Goal: Transaction & Acquisition: Obtain resource

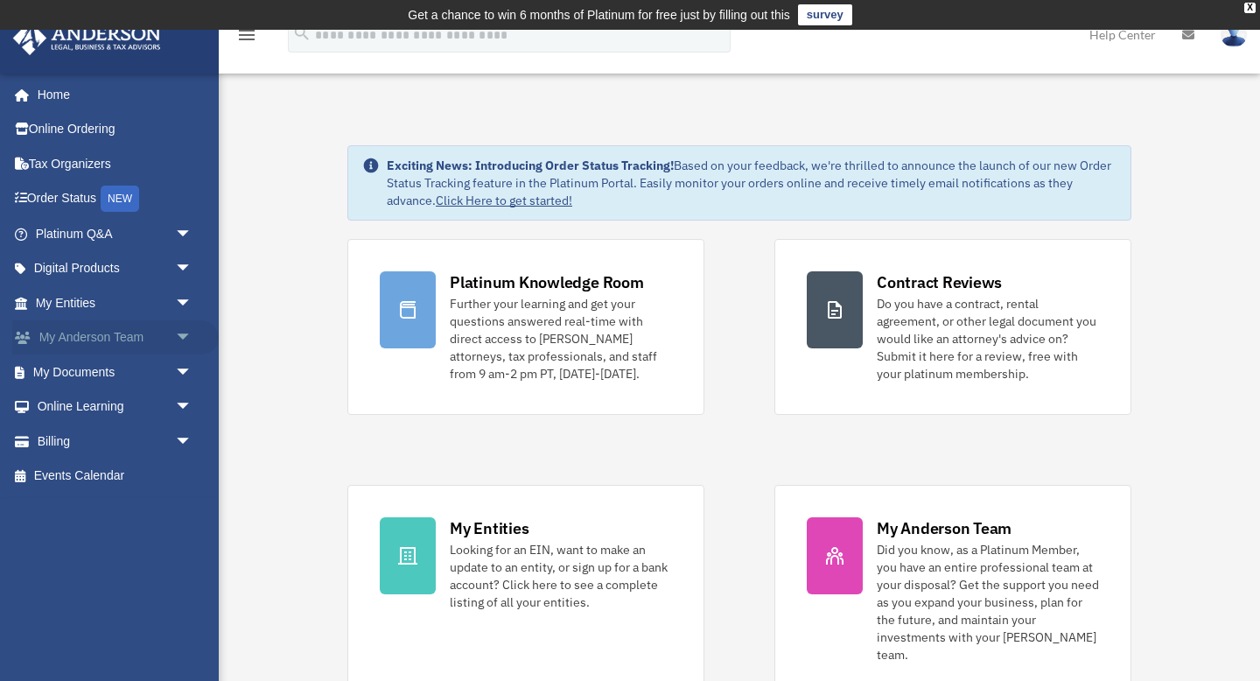
click at [182, 339] on span "arrow_drop_down" at bounding box center [192, 338] width 35 height 36
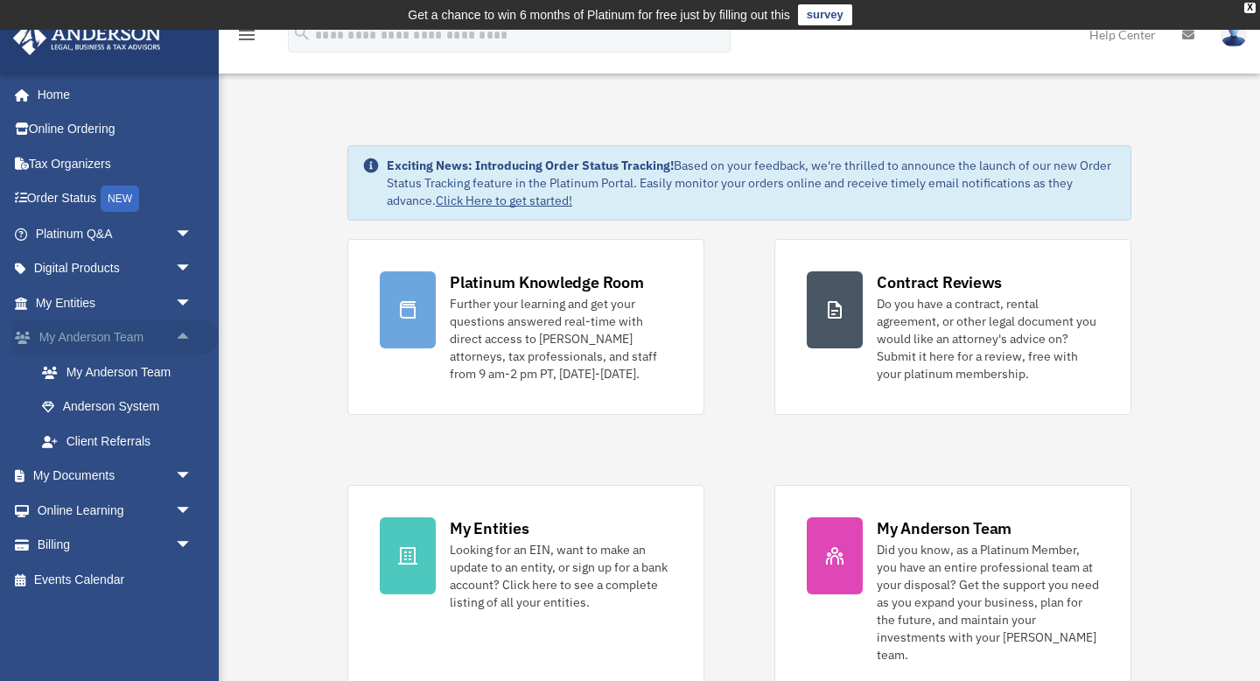
click at [186, 334] on span "arrow_drop_up" at bounding box center [192, 338] width 35 height 36
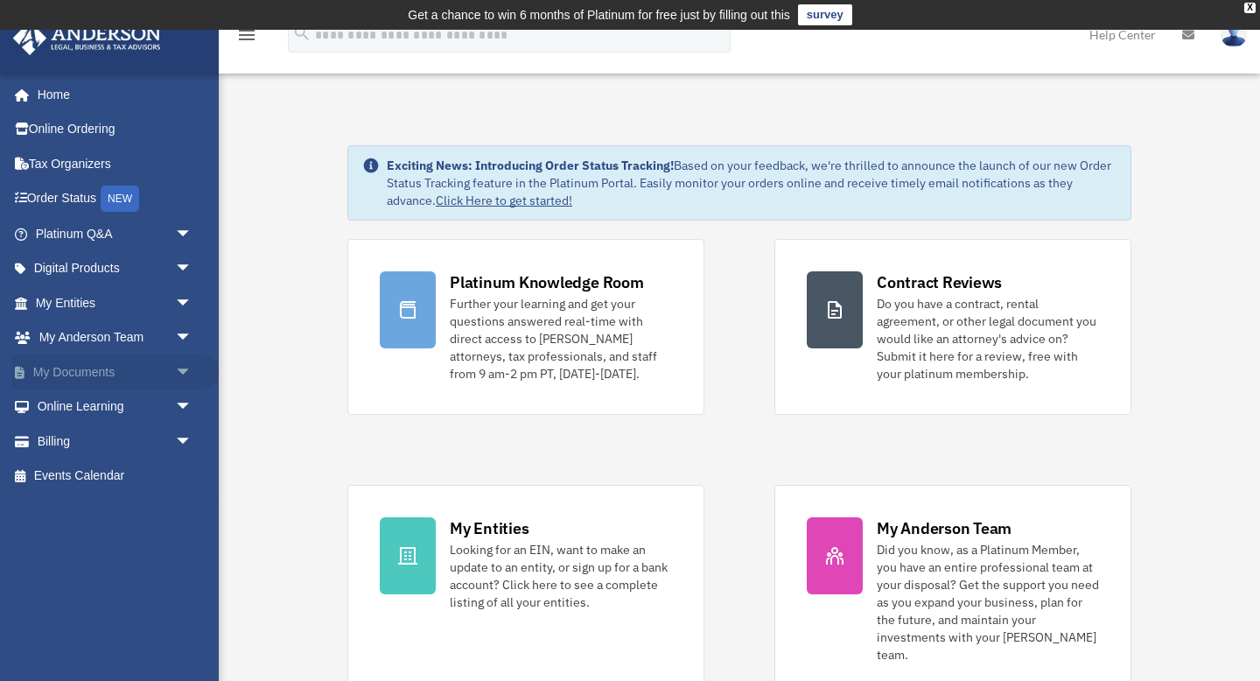
click at [185, 368] on span "arrow_drop_down" at bounding box center [192, 372] width 35 height 36
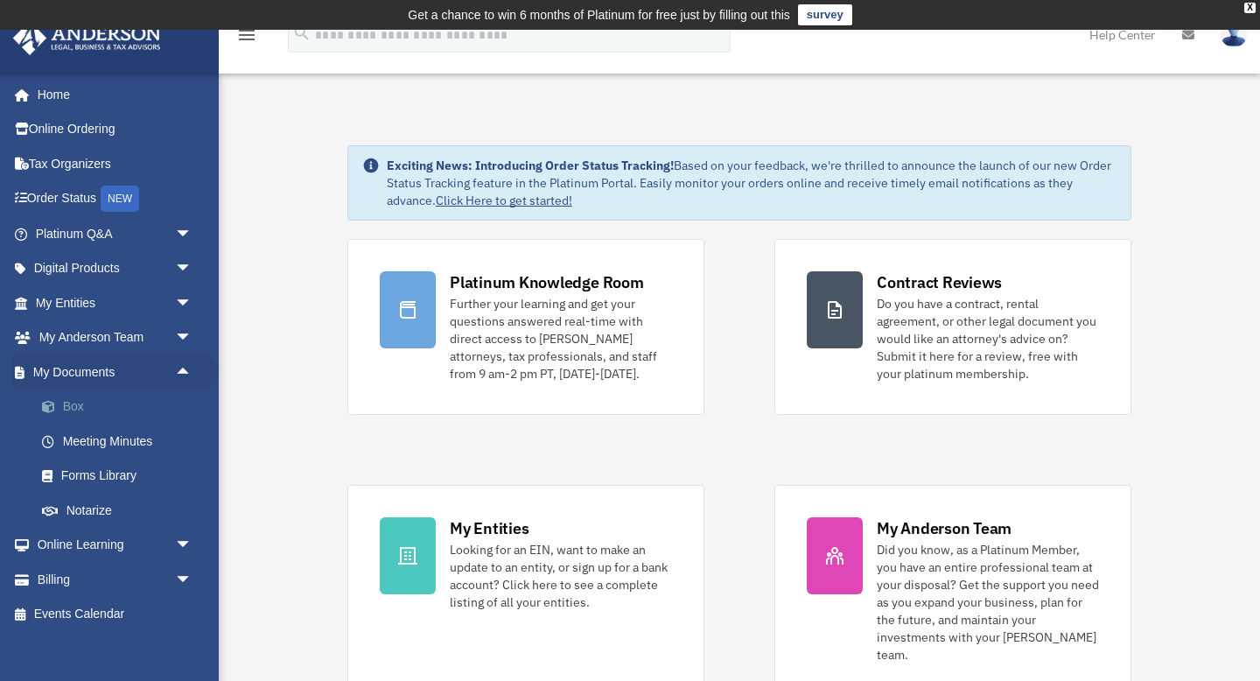
click at [76, 408] on link "Box" at bounding box center [121, 406] width 194 height 35
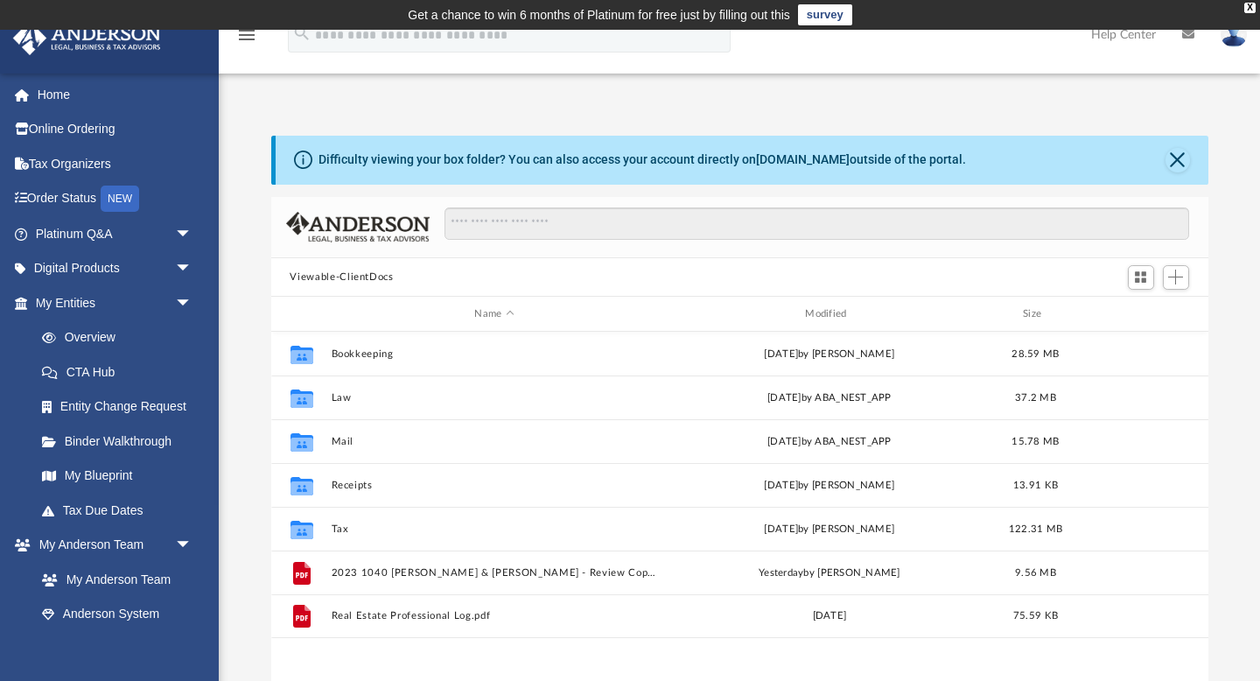
scroll to position [397, 937]
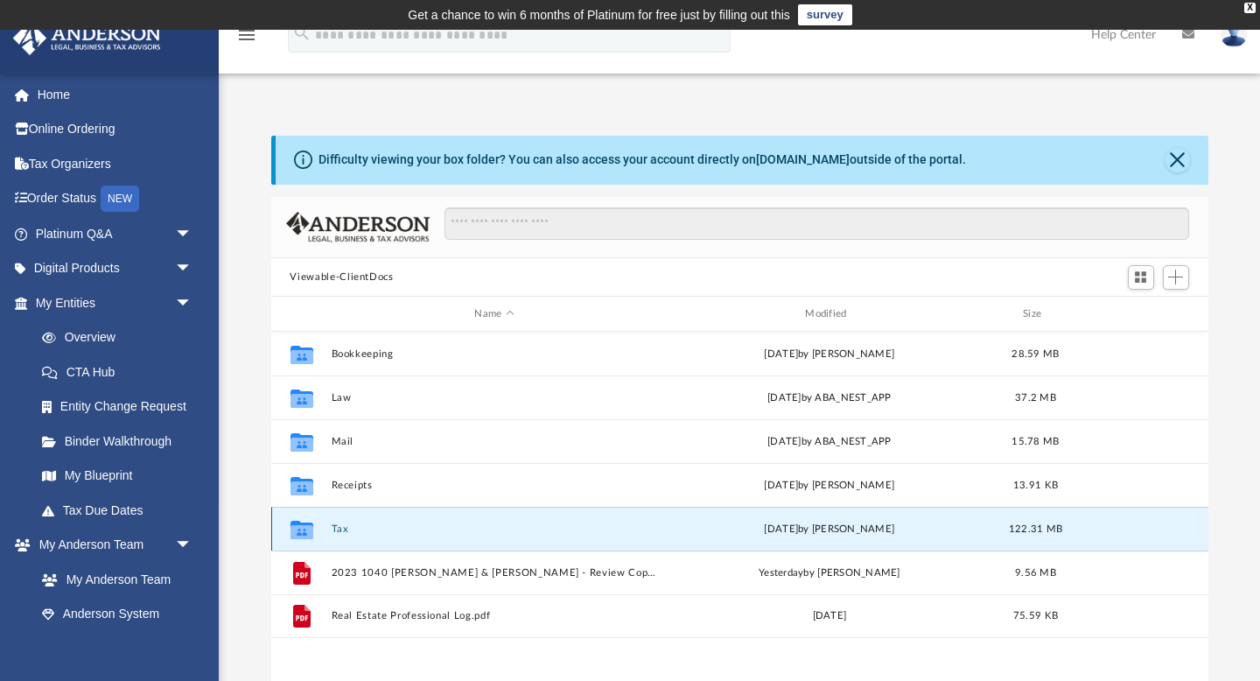
click at [339, 528] on button "Tax" at bounding box center [494, 528] width 327 height 11
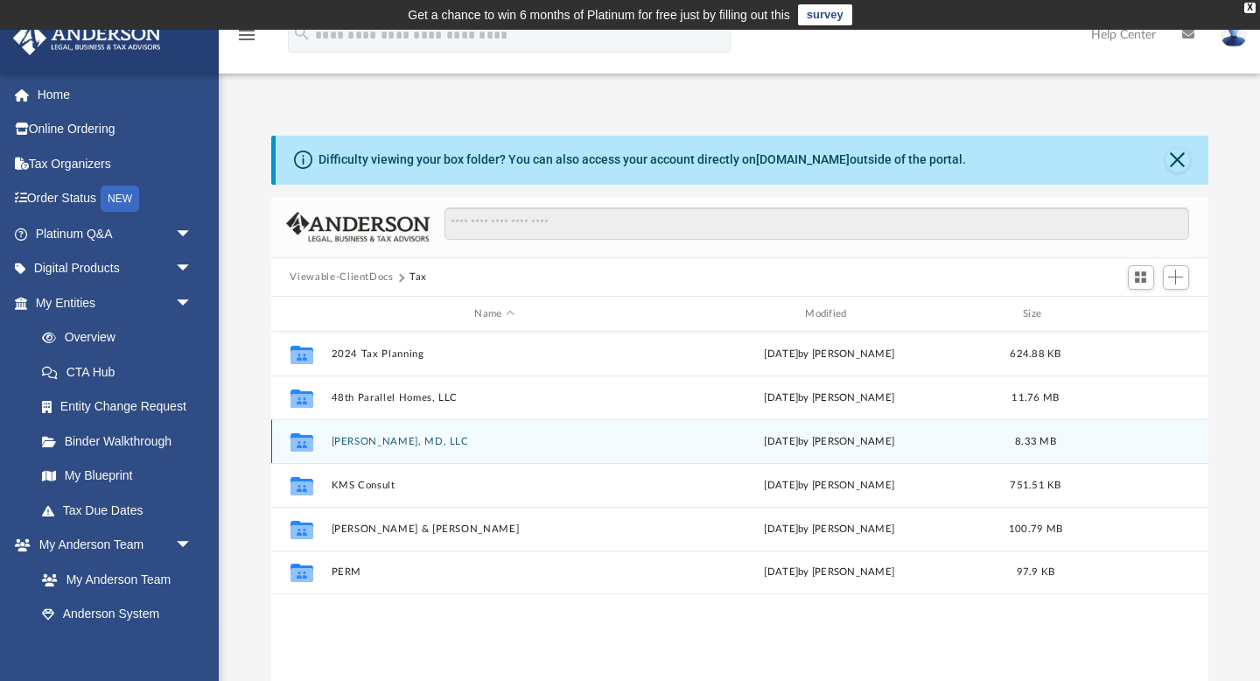
click at [377, 438] on button "EVAN KROH, MD, LLC" at bounding box center [494, 441] width 327 height 11
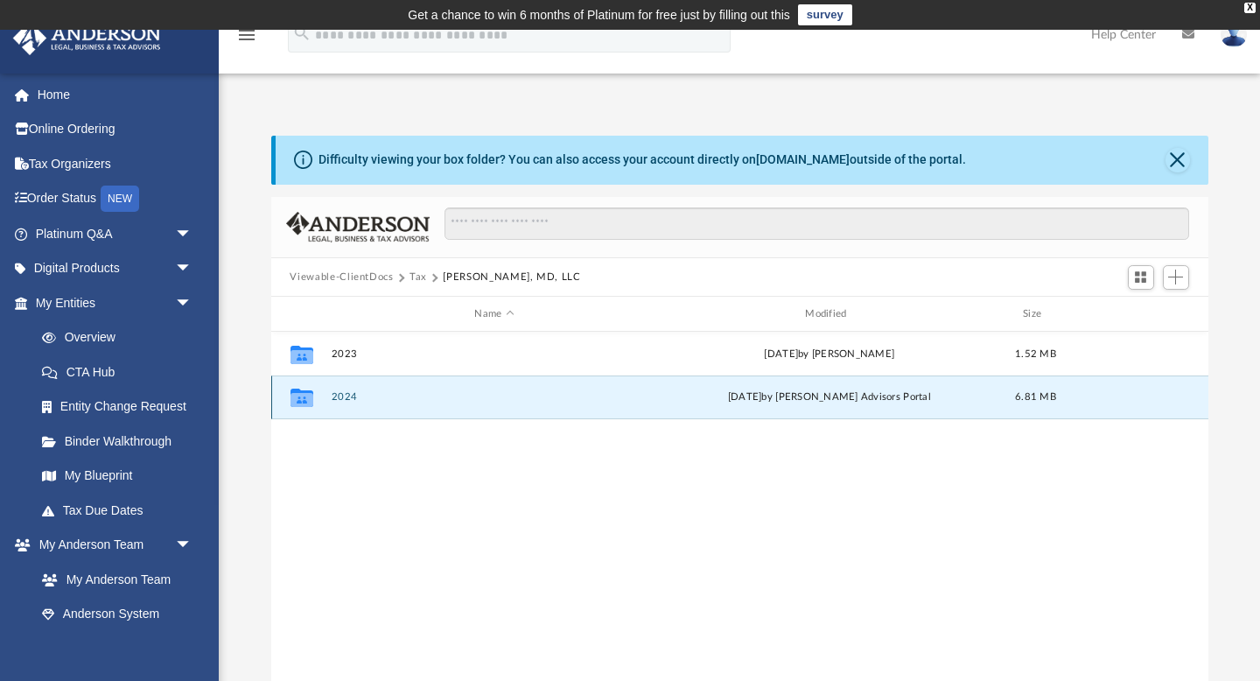
click at [346, 395] on button "2024" at bounding box center [494, 397] width 327 height 11
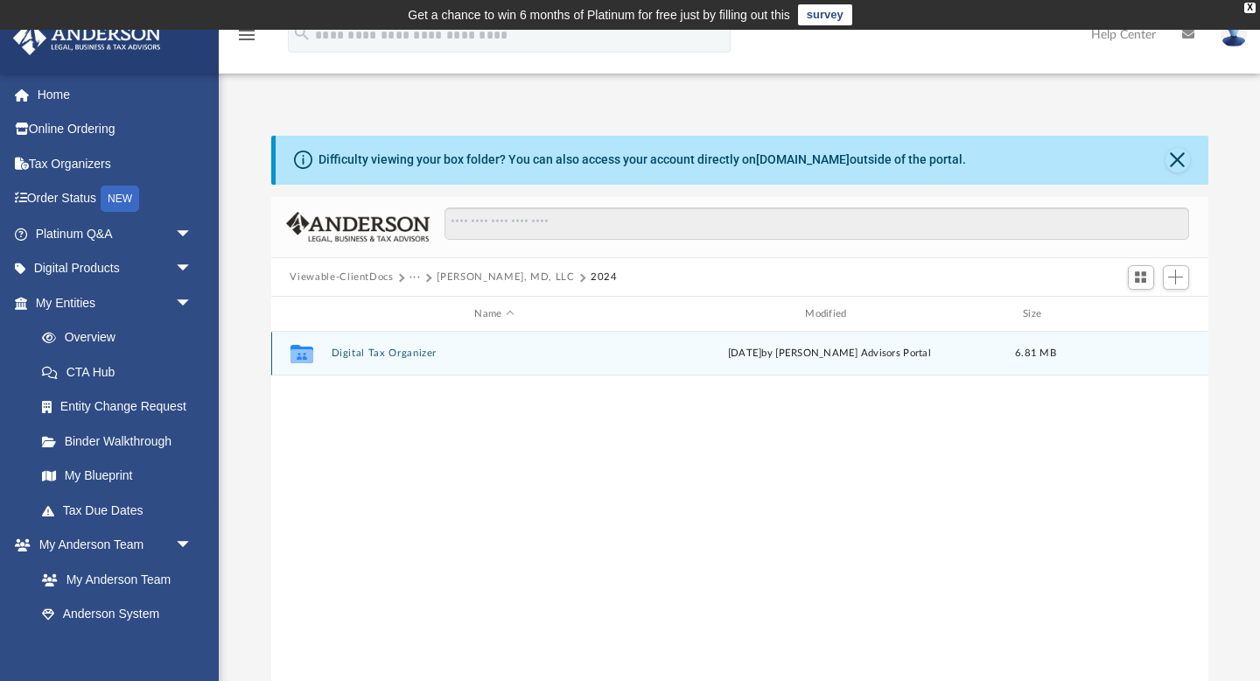
click at [374, 350] on button "Digital Tax Organizer" at bounding box center [494, 353] width 327 height 11
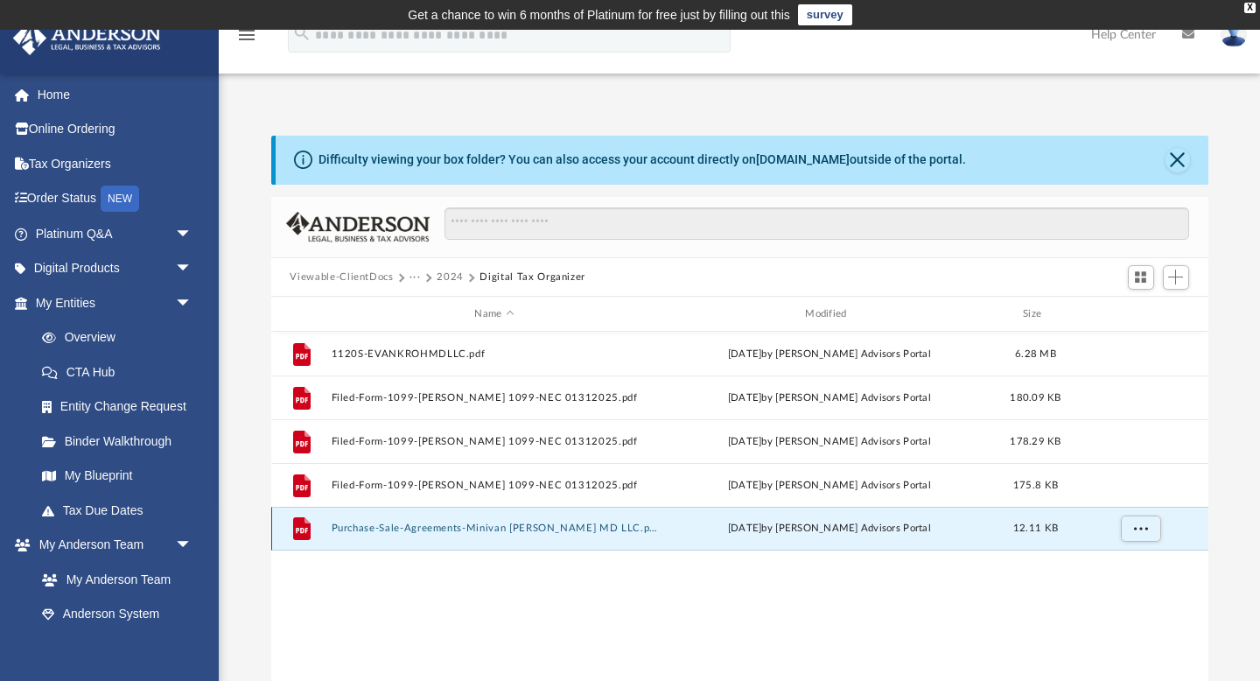
click at [475, 529] on button "Purchase-Sale-Agreements-Minivan EVAN KROH MD LLC.pdf" at bounding box center [494, 528] width 327 height 11
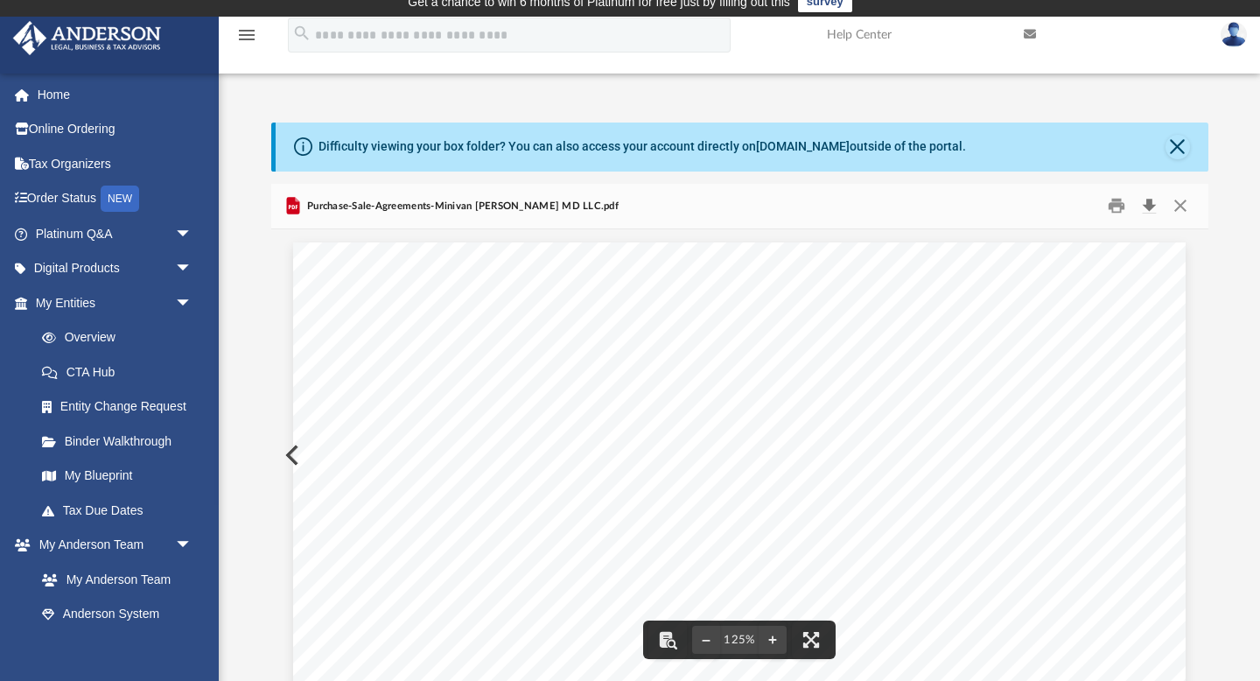
click at [1151, 200] on button "Download" at bounding box center [1149, 205] width 31 height 27
